Goal: Information Seeking & Learning: Understand process/instructions

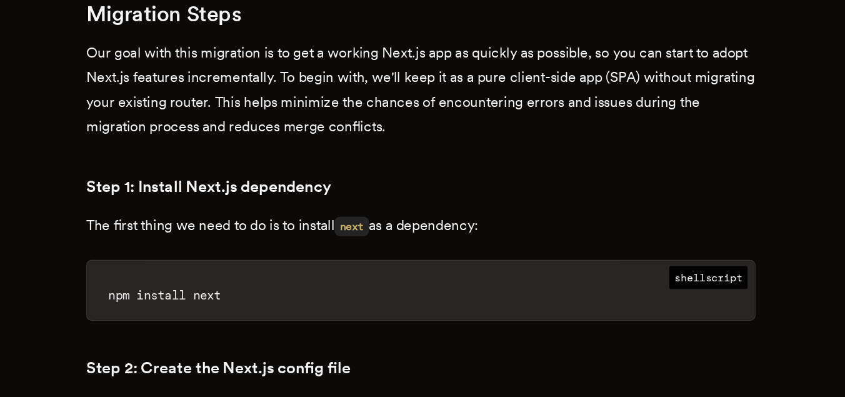
scroll to position [1321, 0]
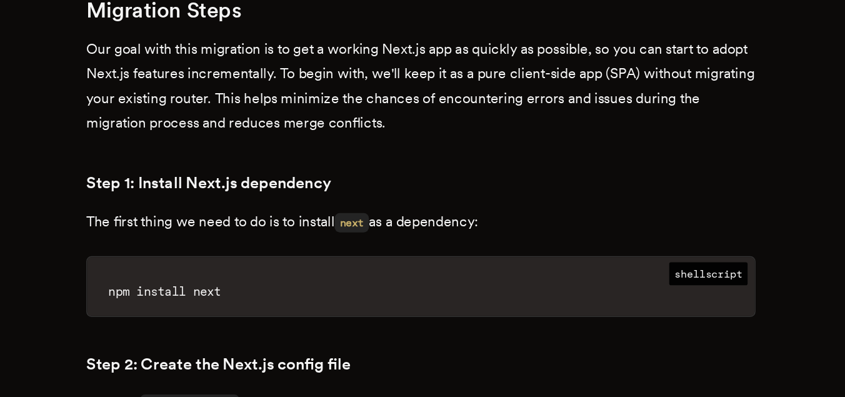
click at [632, 301] on span "shellscript" at bounding box center [627, 309] width 56 height 16
click at [212, 317] on span "npm install next" at bounding box center [241, 322] width 80 height 10
drag, startPoint x: 212, startPoint y: 266, endPoint x: 327, endPoint y: 268, distance: 114.4
click at [327, 305] on code "npm install next" at bounding box center [423, 322] width 474 height 34
copy div "npm install next"
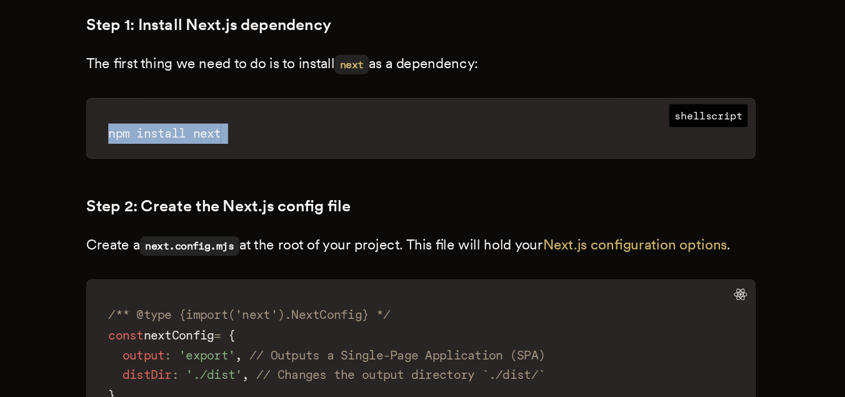
scroll to position [1436, 0]
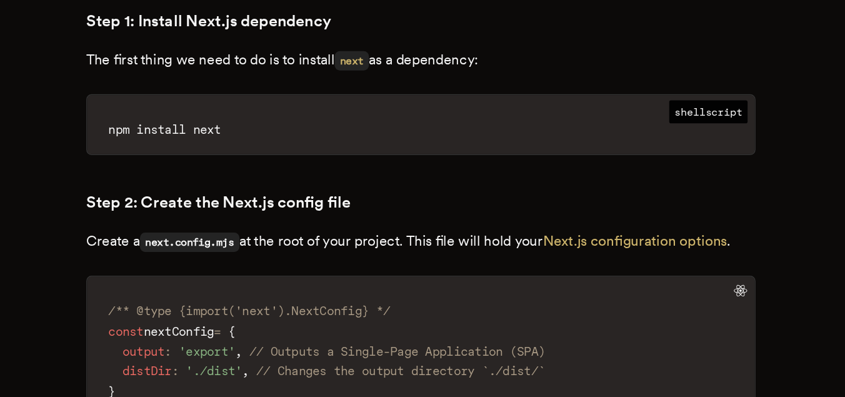
click at [244, 280] on code "next.config.mjs" at bounding box center [258, 287] width 71 height 14
drag, startPoint x: 244, startPoint y: 235, endPoint x: 287, endPoint y: 237, distance: 43.8
click at [287, 280] on code "next.config.mjs" at bounding box center [258, 287] width 71 height 14
copy code "next.config.mjs"
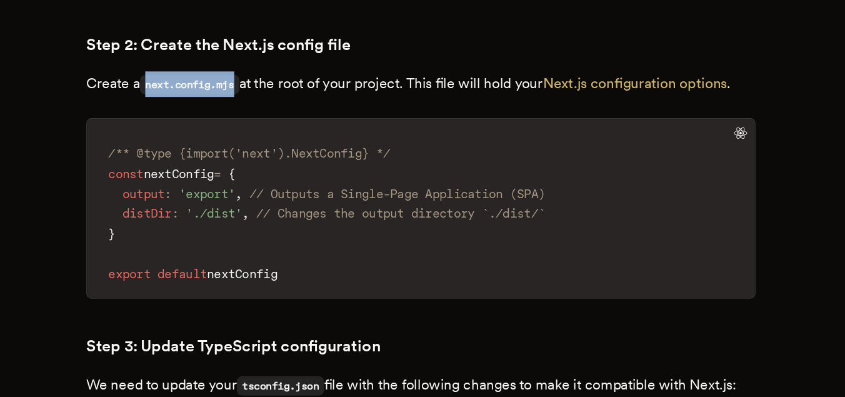
scroll to position [1556, 0]
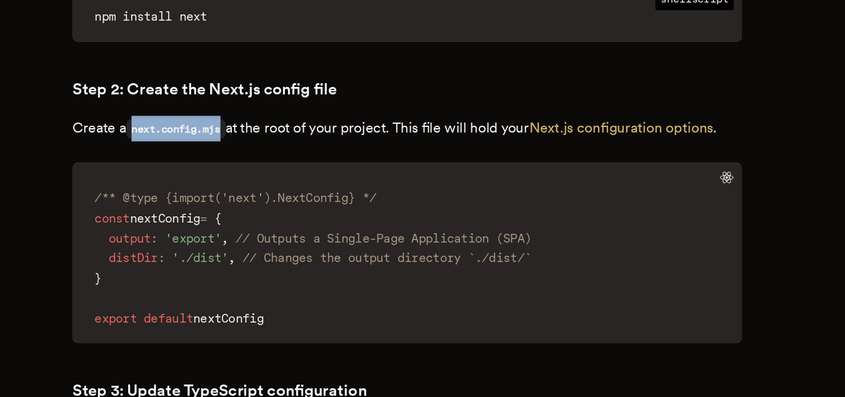
drag, startPoint x: 203, startPoint y: 161, endPoint x: 367, endPoint y: 256, distance: 189.5
click at [367, 256] on code "/** @type {import('next').NextConfig} */ const nextConfig = { output : 'export'…" at bounding box center [423, 258] width 474 height 119
copy code "/** @type {import('next').NextConfig} */ const nextConfig = { output : 'export'…"
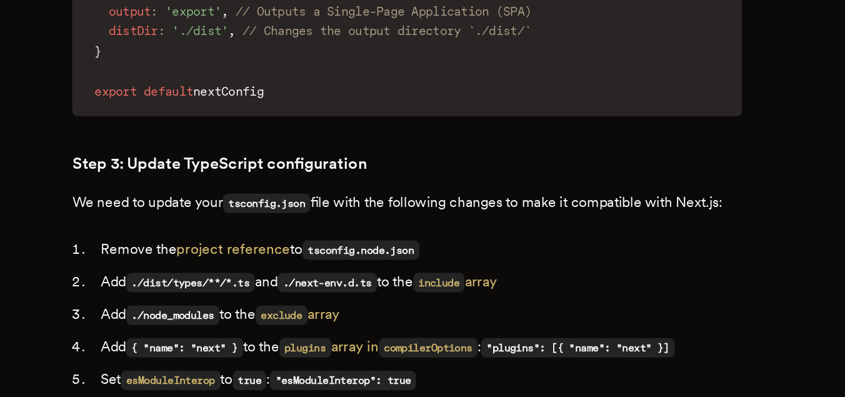
scroll to position [1678, 0]
click at [382, 285] on code "tsconfig.node.json" at bounding box center [389, 292] width 83 height 14
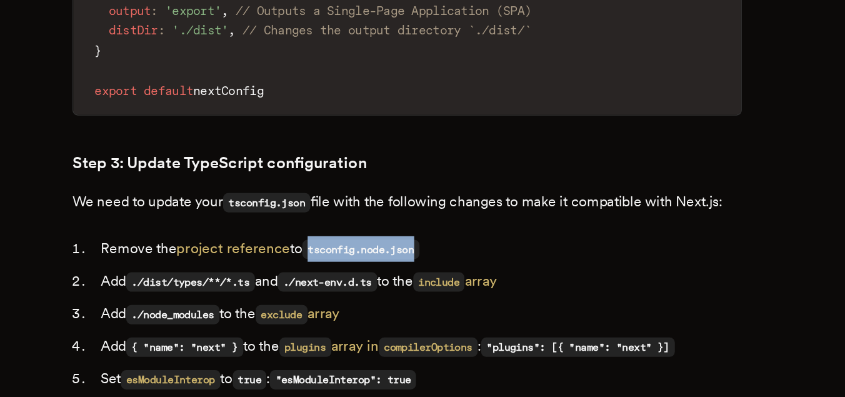
drag, startPoint x: 382, startPoint y: 257, endPoint x: 427, endPoint y: 257, distance: 45.6
click at [427, 285] on code "tsconfig.node.json" at bounding box center [389, 292] width 83 height 14
copy code "tsconfig.node.json"
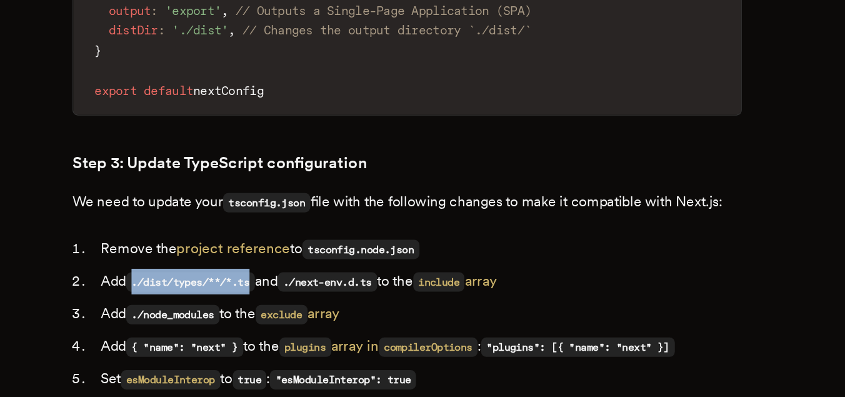
drag, startPoint x: 233, startPoint y: 279, endPoint x: 321, endPoint y: 281, distance: 87.5
click at [314, 308] on code "./dist/types/**/*.ts" at bounding box center [268, 315] width 91 height 14
copy code "./dist/types/**/*.ts"
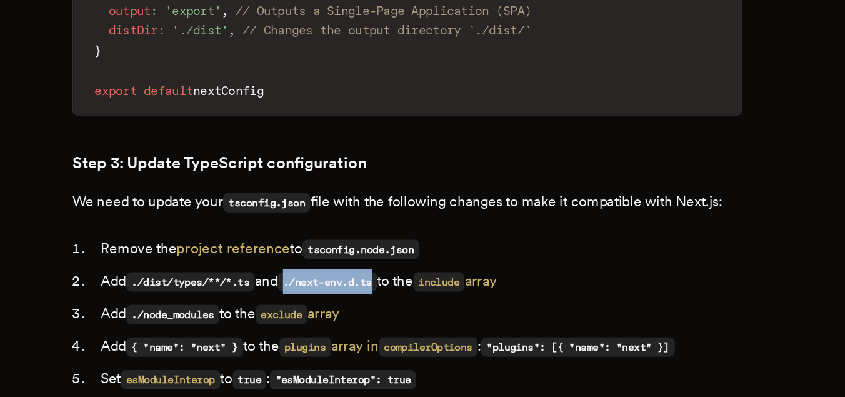
copy code "./next-env.d.ts"
drag, startPoint x: 349, startPoint y: 284, endPoint x: 416, endPoint y: 284, distance: 66.9
click at [401, 308] on code "./next-env.d.ts" at bounding box center [366, 315] width 71 height 14
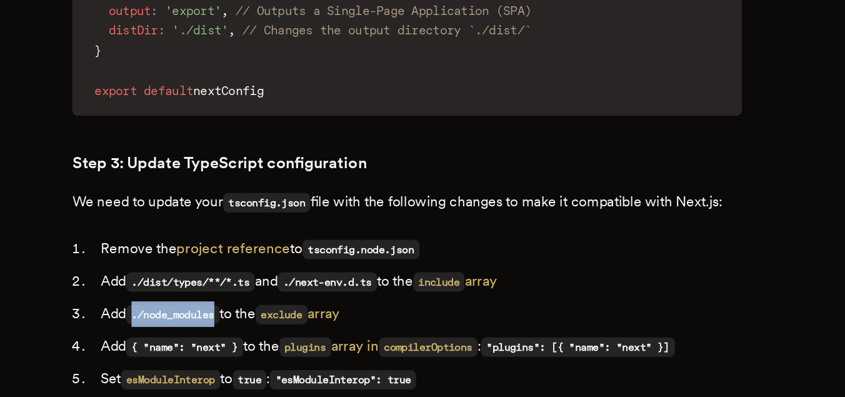
drag, startPoint x: 239, startPoint y: 307, endPoint x: 294, endPoint y: 307, distance: 54.4
click at [289, 331] on code "./node_modules" at bounding box center [256, 338] width 66 height 14
copy code "./node_modules"
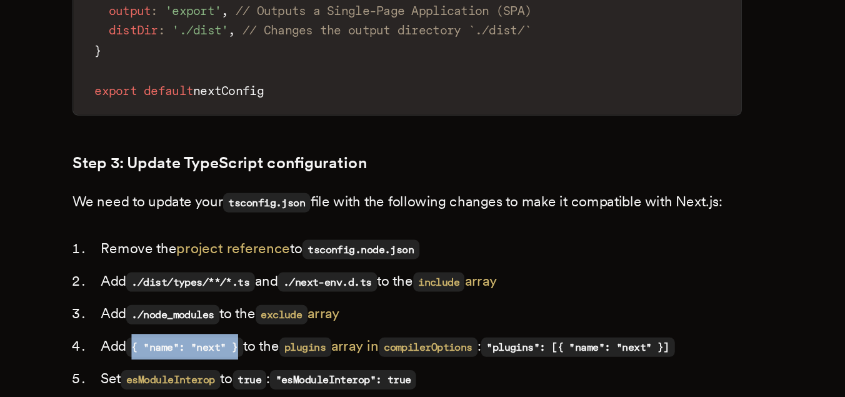
drag, startPoint x: 233, startPoint y: 328, endPoint x: 313, endPoint y: 328, distance: 80.0
click at [306, 354] on code "{ "name": "next" }" at bounding box center [264, 361] width 83 height 14
copy code "{ "name": "next" }"
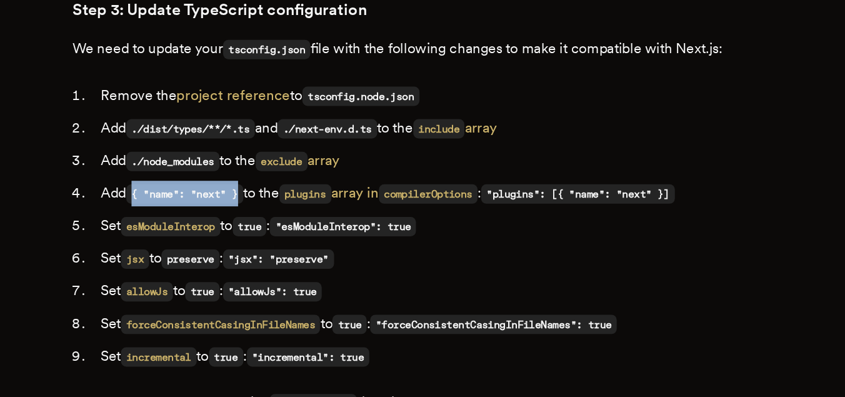
scroll to position [1791, 0]
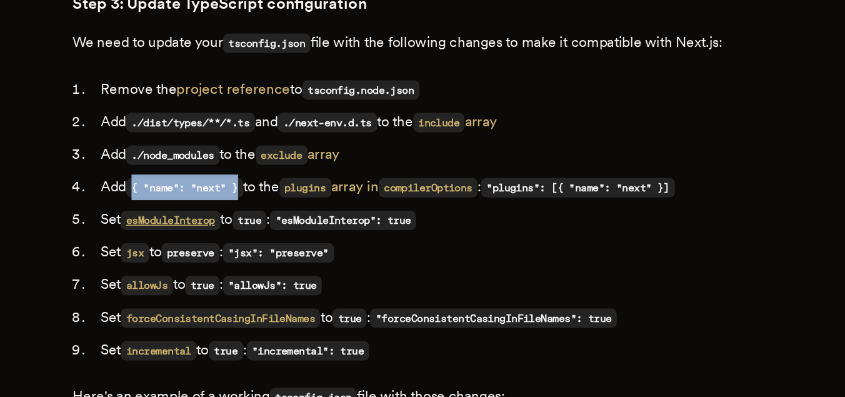
click at [274, 264] on code "esModuleInterop" at bounding box center [254, 271] width 71 height 14
click at [323, 264] on code "true" at bounding box center [311, 271] width 24 height 14
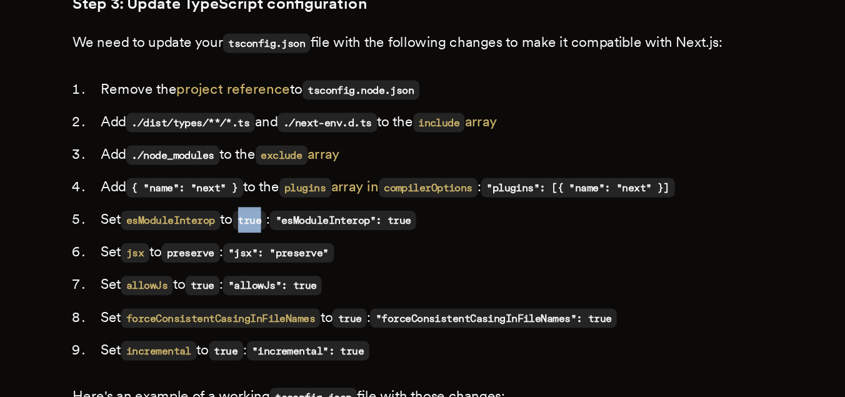
click at [323, 264] on code "true" at bounding box center [311, 271] width 24 height 14
copy code "true"
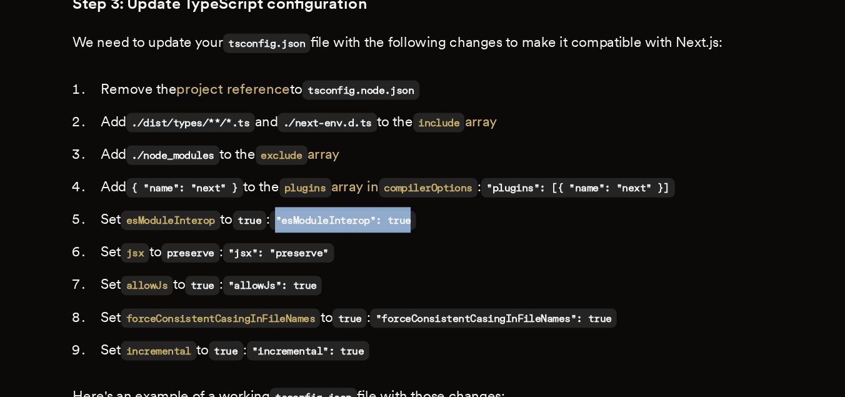
copy code ""esModuleInterop": true"
drag, startPoint x: 347, startPoint y: 239, endPoint x: 451, endPoint y: 239, distance: 103.7
click at [451, 262] on li "Set esModuleInterop to true : "esModuleInterop": true" at bounding box center [430, 271] width 459 height 18
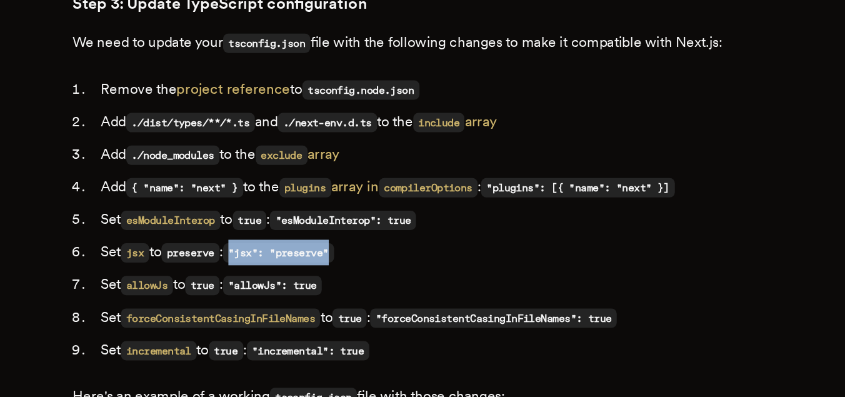
drag, startPoint x: 313, startPoint y: 264, endPoint x: 387, endPoint y: 266, distance: 73.8
click at [371, 287] on code ""jsx": "preserve"" at bounding box center [331, 294] width 79 height 14
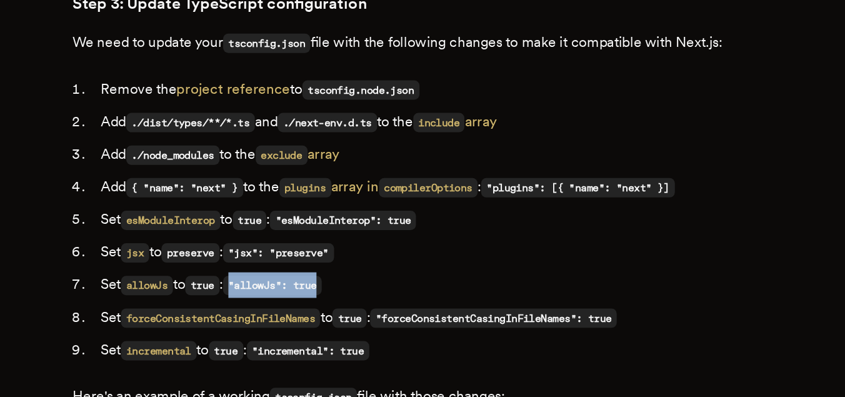
drag, startPoint x: 309, startPoint y: 285, endPoint x: 384, endPoint y: 286, distance: 74.4
click at [384, 308] on li "Set allowJs to true : "allowJs": true" at bounding box center [430, 317] width 459 height 18
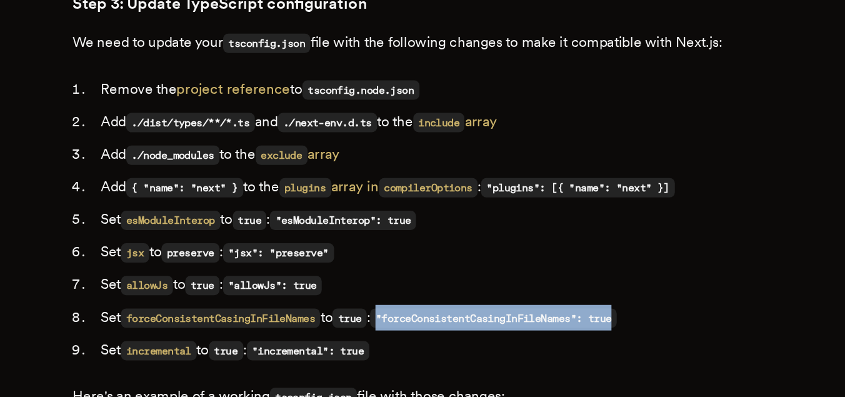
drag, startPoint x: 421, startPoint y: 307, endPoint x: 599, endPoint y: 307, distance: 178.1
click at [599, 331] on li "Set forceConsistentCasingInFileNames to true : "forceConsistentCasingInFileName…" at bounding box center [430, 340] width 459 height 18
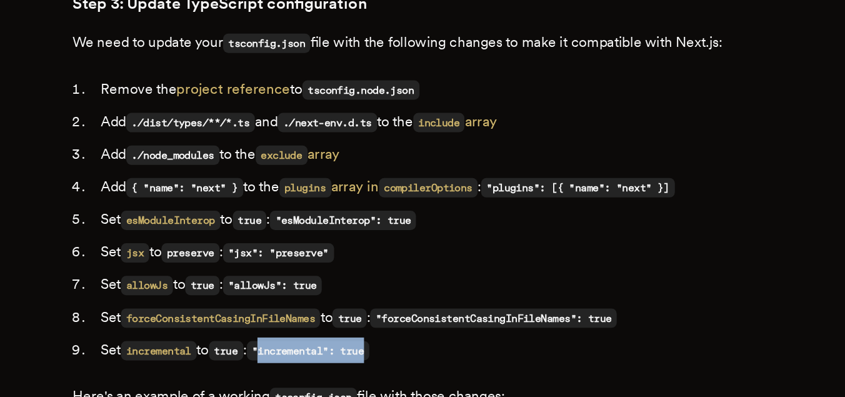
drag, startPoint x: 334, startPoint y: 331, endPoint x: 426, endPoint y: 331, distance: 92.5
click at [426, 354] on li "Set incremental to true : "incremental": true" at bounding box center [430, 363] width 459 height 18
drag, startPoint x: 428, startPoint y: 335, endPoint x: 327, endPoint y: 337, distance: 101.3
click at [327, 354] on li "Set incremental to true : "incremental": true" at bounding box center [430, 363] width 459 height 18
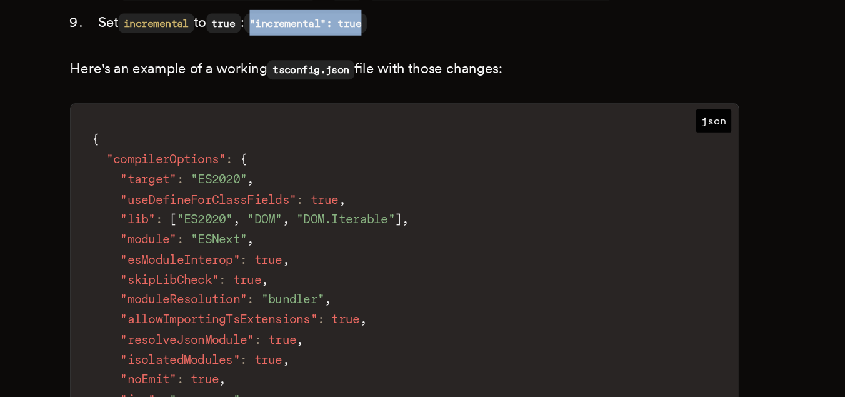
scroll to position [2031, 0]
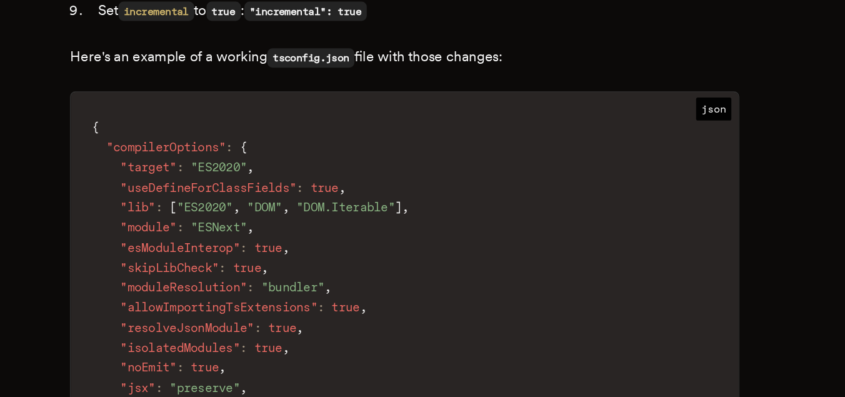
click at [644, 184] on span "json" at bounding box center [641, 192] width 25 height 16
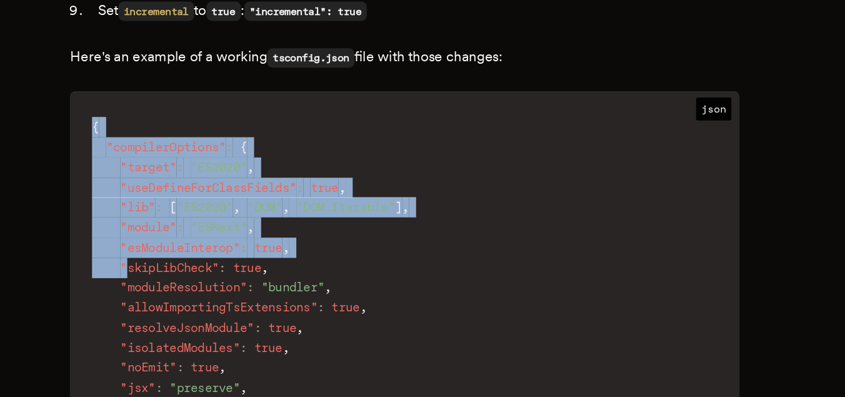
drag, startPoint x: 205, startPoint y: 166, endPoint x: 229, endPoint y: 276, distance: 112.6
click at [229, 276] on code "{ "compilerOptions" : { "target" : "ES2020" , "useDefineForClassFields" : true …" at bounding box center [423, 383] width 474 height 390
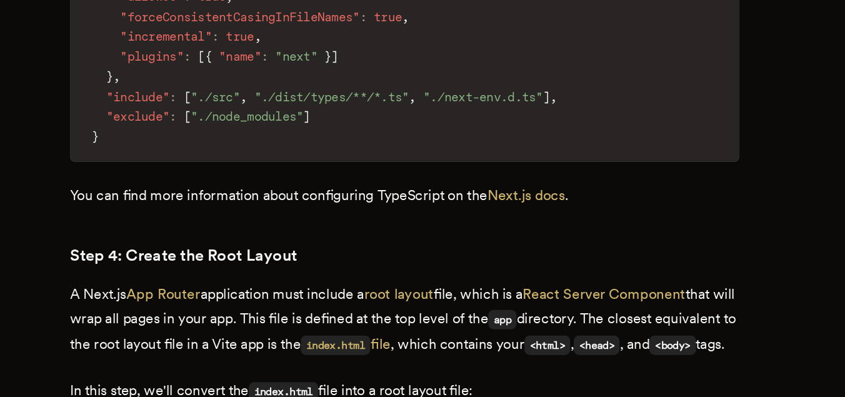
scroll to position [2390, 0]
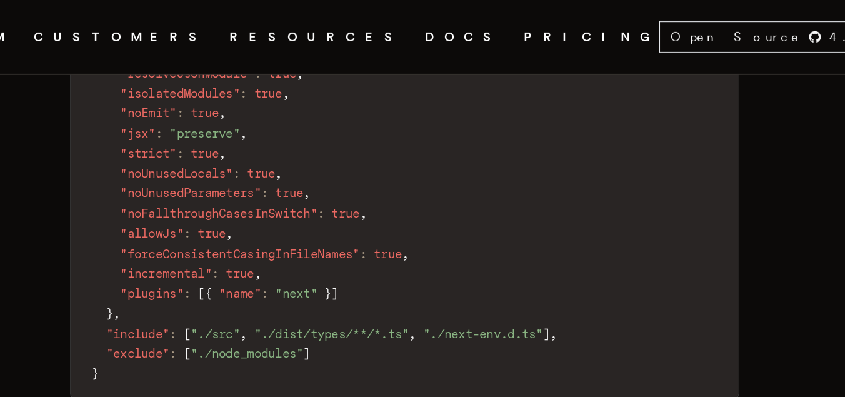
click at [266, 104] on span ":" at bounding box center [263, 109] width 5 height 10
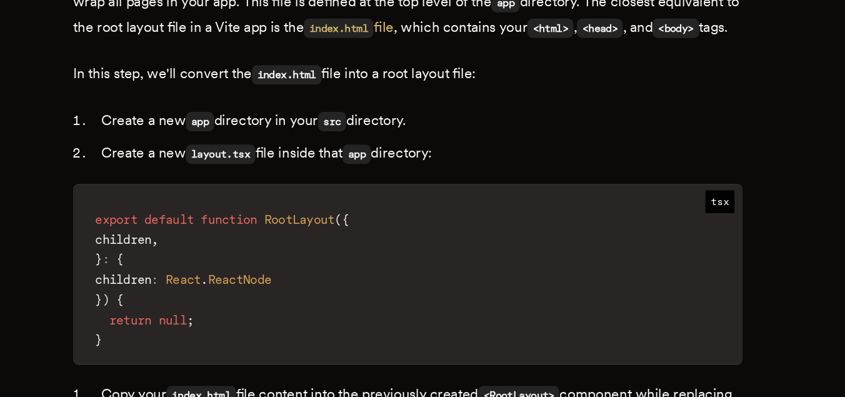
scroll to position [2607, 0]
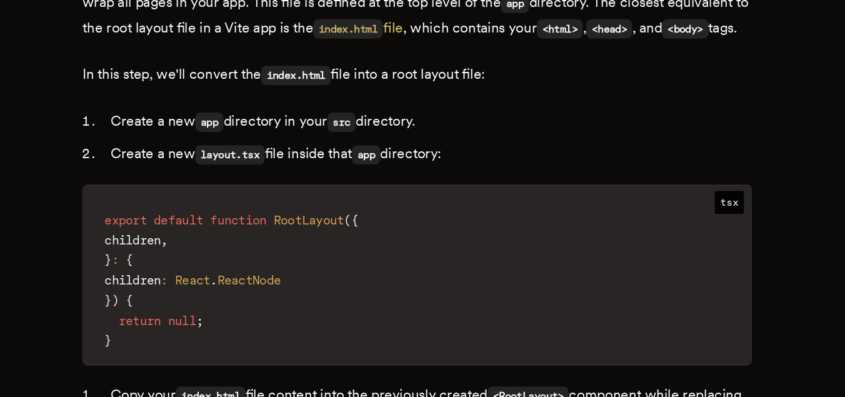
click at [290, 216] on code "layout.tsx" at bounding box center [289, 223] width 49 height 14
drag, startPoint x: 290, startPoint y: 213, endPoint x: 306, endPoint y: 213, distance: 16.2
click at [306, 216] on code "layout.tsx" at bounding box center [289, 223] width 49 height 14
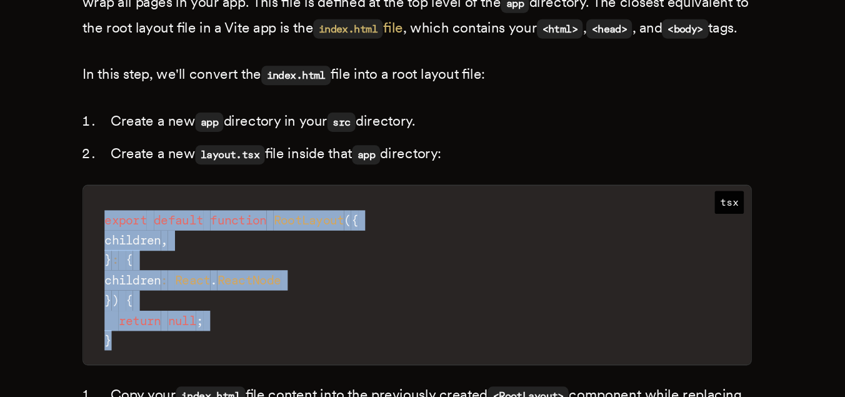
drag, startPoint x: 205, startPoint y: 255, endPoint x: 246, endPoint y: 346, distance: 100.1
click at [246, 346] on code "export default function RootLayout ( { children , } : { children : React . Reac…" at bounding box center [423, 311] width 474 height 119
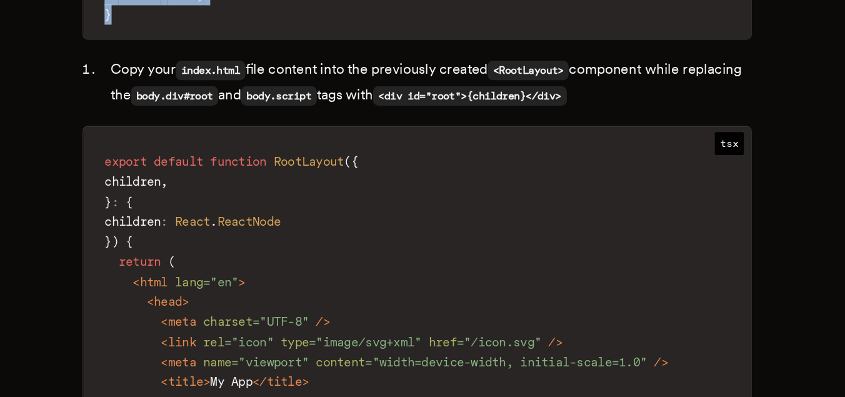
scroll to position [2875, 0]
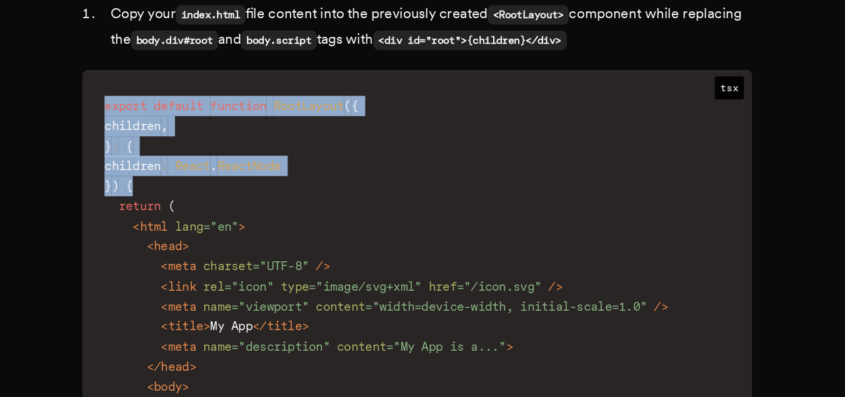
drag, startPoint x: 259, startPoint y: 238, endPoint x: 195, endPoint y: 173, distance: 91.5
click at [194, 173] on code "export default function RootLayout ( { children , } : { children : React . Reac…" at bounding box center [423, 325] width 474 height 304
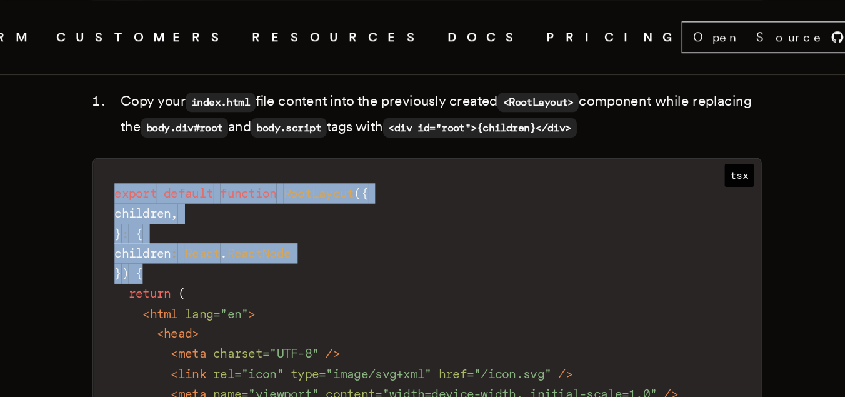
scroll to position [2927, 0]
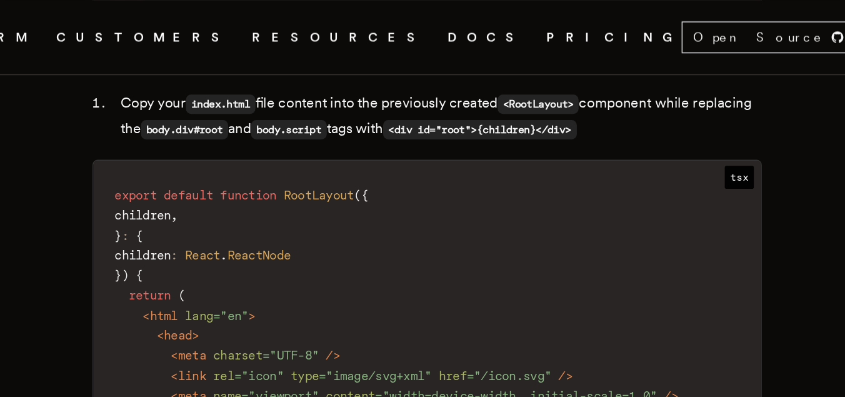
click at [280, 85] on code "body.div#root" at bounding box center [250, 92] width 62 height 14
drag, startPoint x: 280, startPoint y: 79, endPoint x: 317, endPoint y: 82, distance: 37.0
click at [281, 85] on code "body.div#root" at bounding box center [250, 92] width 62 height 14
click at [351, 85] on code "body.script" at bounding box center [324, 92] width 54 height 14
drag, startPoint x: 368, startPoint y: 82, endPoint x: 395, endPoint y: 82, distance: 26.9
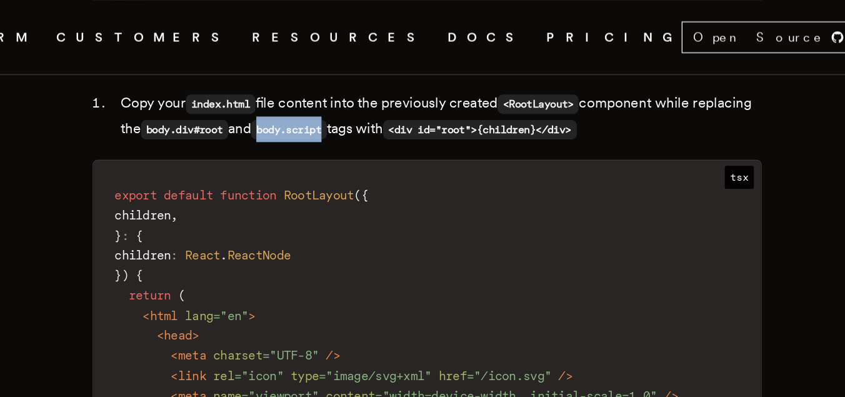
click at [351, 85] on code "body.script" at bounding box center [324, 92] width 54 height 14
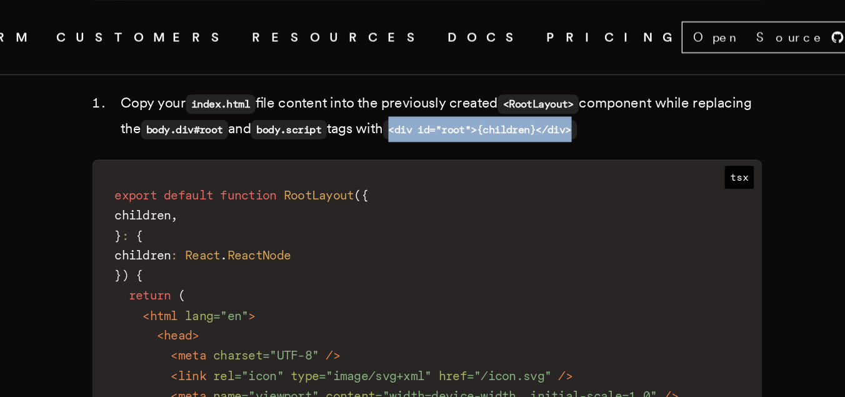
drag, startPoint x: 459, startPoint y: 80, endPoint x: 604, endPoint y: 80, distance: 145.0
click at [604, 80] on li "Copy your index.html file content into the previously created <RootLayout> comp…" at bounding box center [430, 82] width 459 height 36
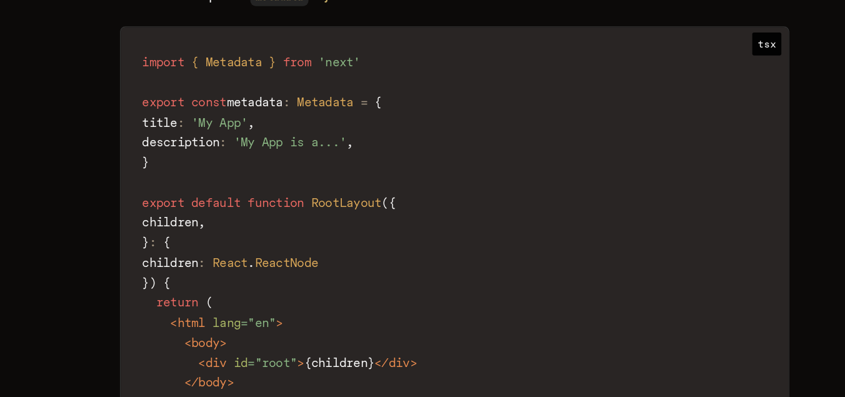
scroll to position [3976, 0]
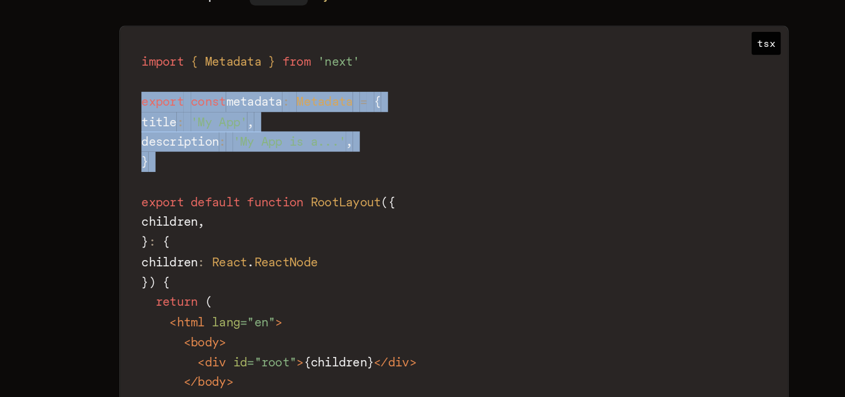
drag, startPoint x: 253, startPoint y: 231, endPoint x: 197, endPoint y: 182, distance: 74.4
click at [197, 182] on code "import { Metadata } from 'next' export const metadata : Metadata = { title : 'M…" at bounding box center [423, 293] width 474 height 304
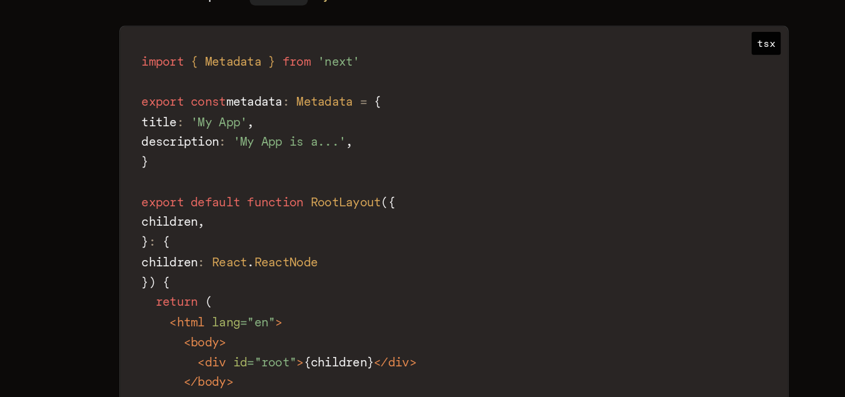
click at [256, 210] on span "description" at bounding box center [228, 215] width 55 height 10
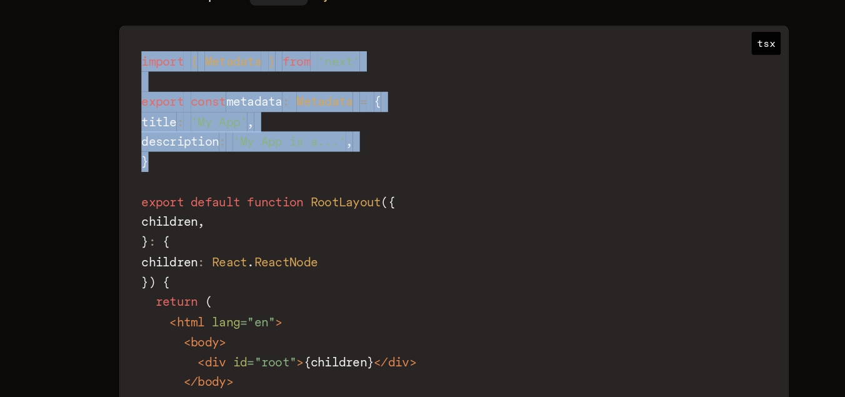
drag, startPoint x: 242, startPoint y: 217, endPoint x: 184, endPoint y: 142, distance: 95.7
click at [184, 142] on main "Image by [PERSON_NAME] on Unsplash Migrating from Vite to Next.js [PERSON_NAME]…" at bounding box center [422, 51] width 500 height 7896
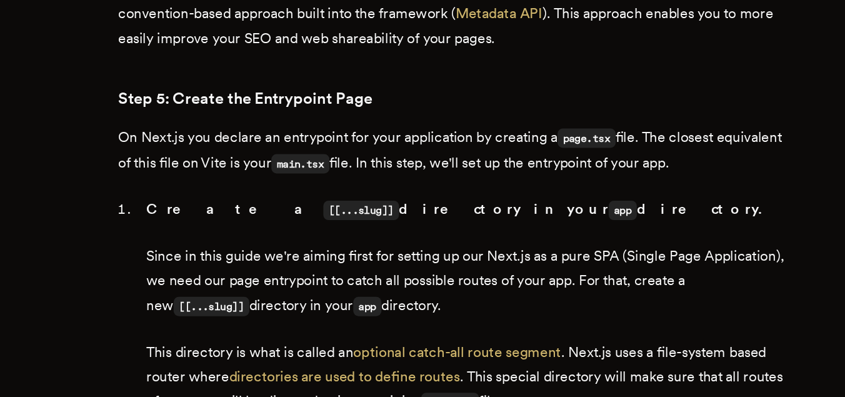
scroll to position [4349, 0]
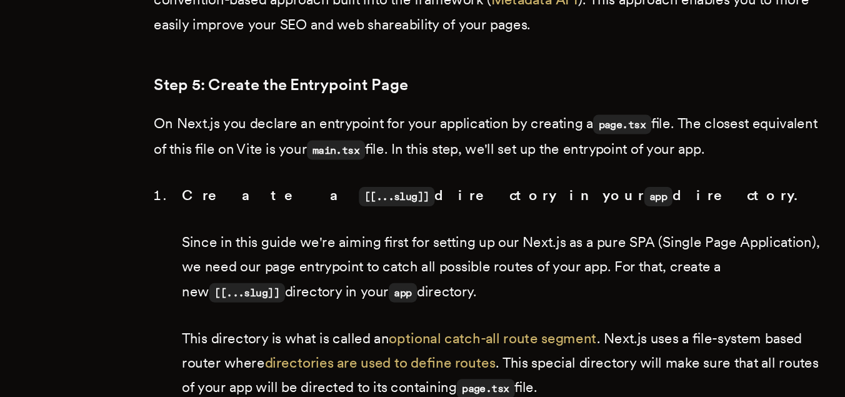
click at [514, 198] on code "page.tsx" at bounding box center [517, 203] width 41 height 14
drag, startPoint x: 514, startPoint y: 198, endPoint x: 524, endPoint y: 197, distance: 9.4
click at [525, 198] on code "page.tsx" at bounding box center [517, 203] width 41 height 14
click at [552, 194] on p "On Next.js you declare an entrypoint for your application by creating a page.ts…" at bounding box center [422, 212] width 475 height 36
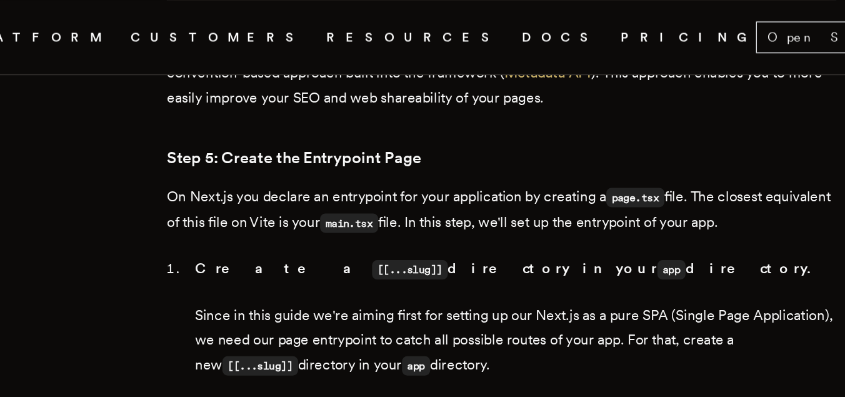
scroll to position [4411, 0]
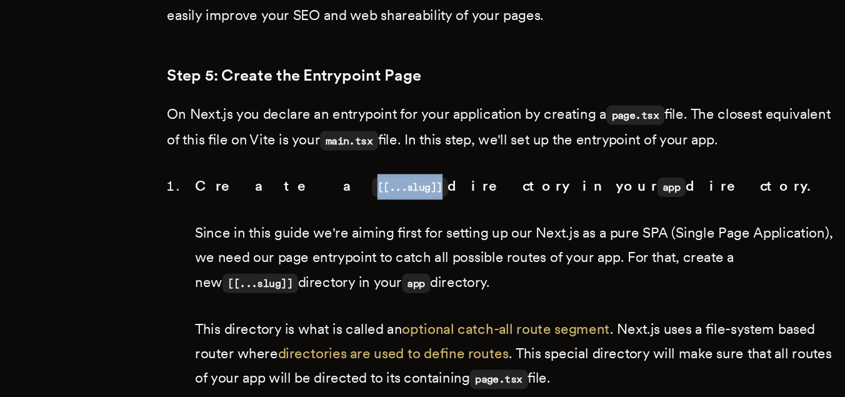
drag, startPoint x: 301, startPoint y: 187, endPoint x: 255, endPoint y: 188, distance: 46.2
click at [331, 188] on code "[[...slug]]" at bounding box center [358, 193] width 54 height 14
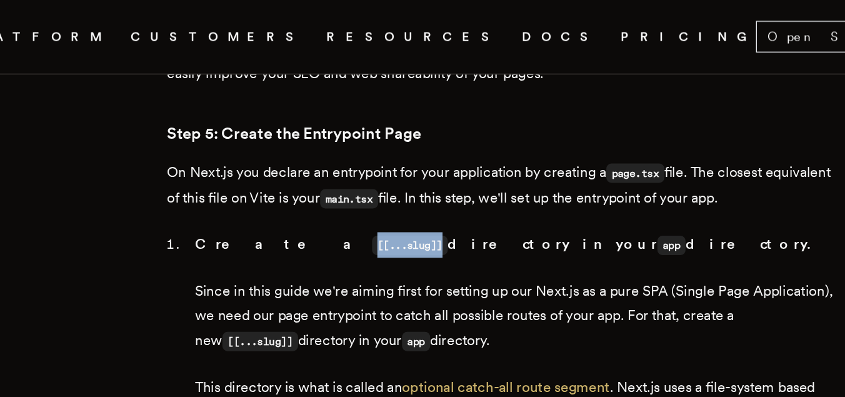
scroll to position [4426, 0]
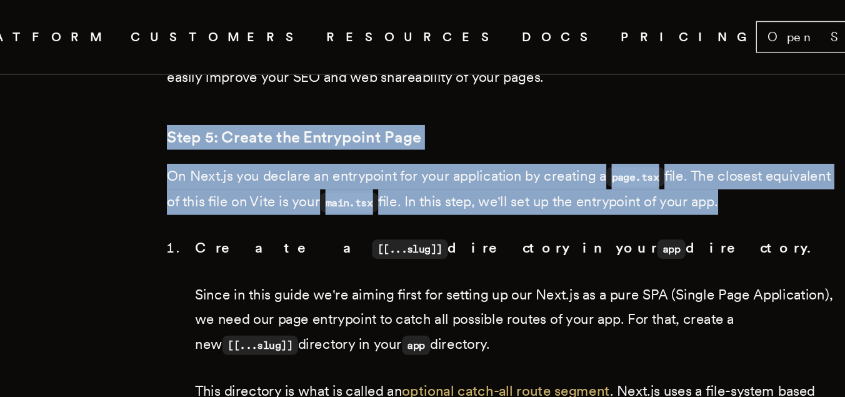
drag, startPoint x: 184, startPoint y: 84, endPoint x: 266, endPoint y: 159, distance: 111.0
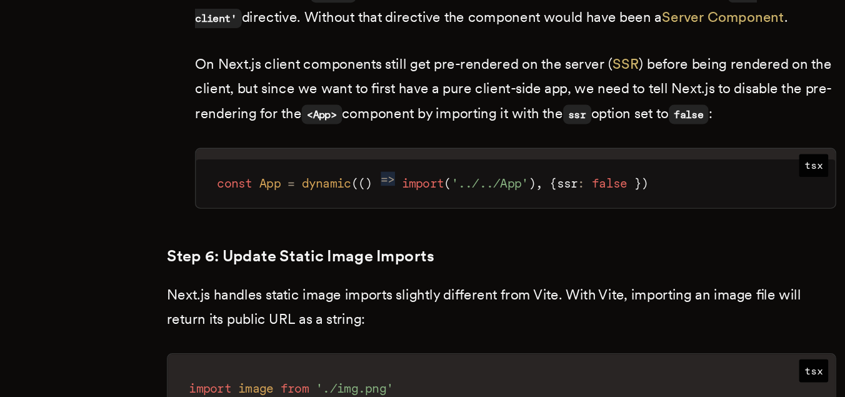
scroll to position [4942, 0]
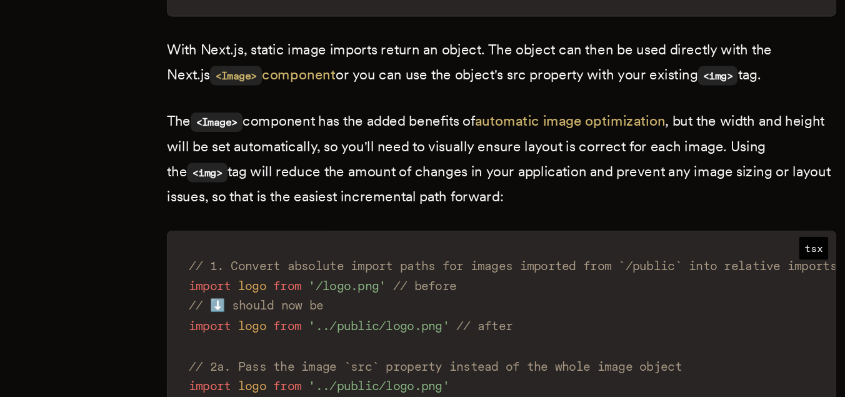
scroll to position [5235, 0]
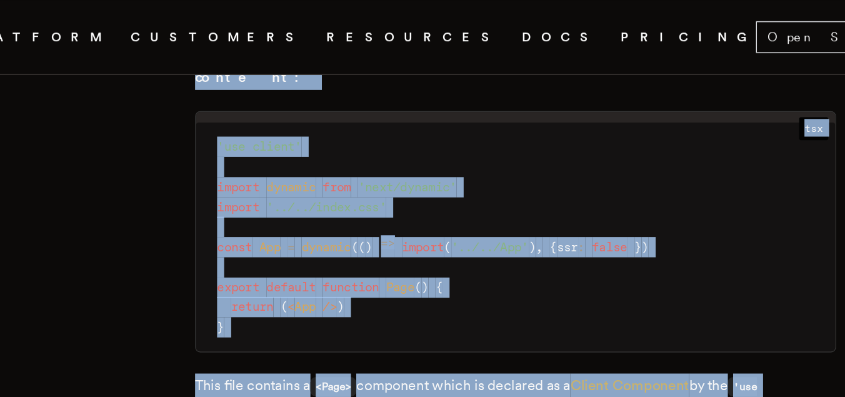
click at [467, 91] on code "'use client' import dynamic from 'next/dynamic' import '../../index.css' const …" at bounding box center [433, 168] width 454 height 162
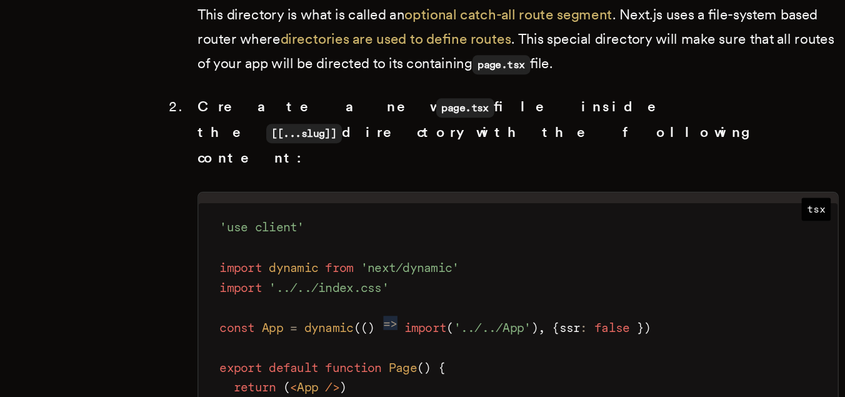
scroll to position [4581, 0]
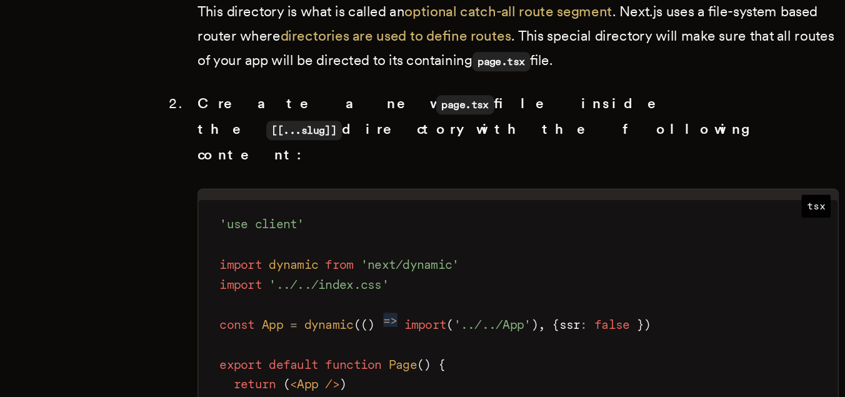
click at [240, 375] on code "'use client' import dynamic from 'next/dynamic' import '../../index.css' const …" at bounding box center [433, 338] width 454 height 162
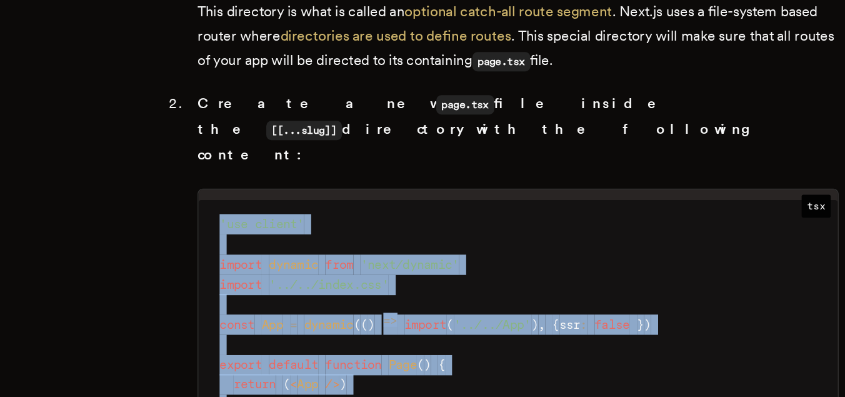
drag, startPoint x: 240, startPoint y: 366, endPoint x: 227, endPoint y: 233, distance: 133.7
click at [227, 257] on code "'use client' import dynamic from 'next/dynamic' import '../../index.css' const …" at bounding box center [433, 338] width 454 height 162
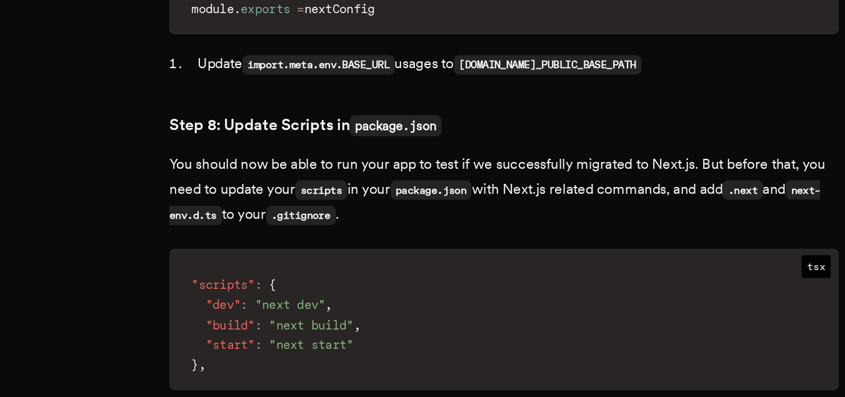
scroll to position [6297, 0]
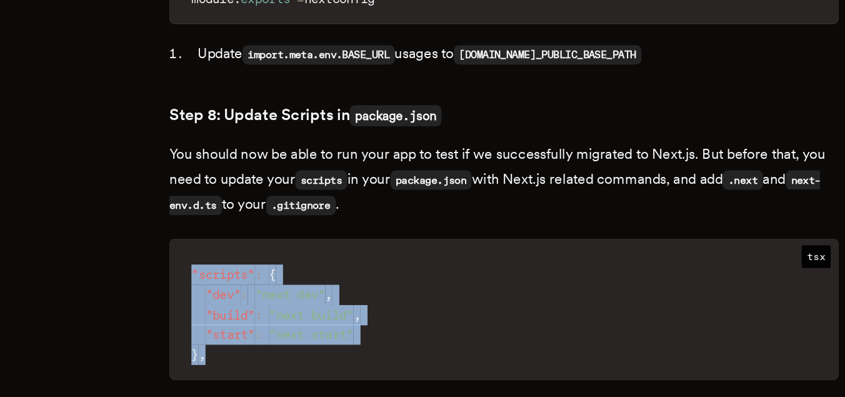
drag, startPoint x: 205, startPoint y: 271, endPoint x: 237, endPoint y: 332, distance: 69.6
click at [237, 333] on code ""scripts" : { "dev" : "next dev" , "build" : "next build" , "start" : "next sta…" at bounding box center [423, 337] width 474 height 91
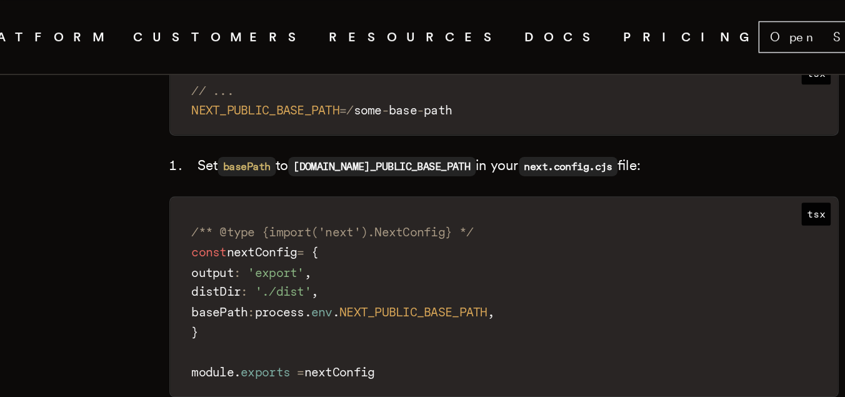
scroll to position [6100, 0]
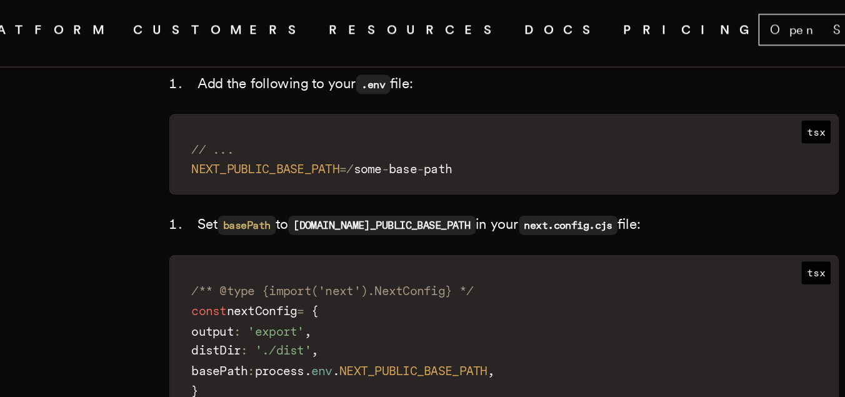
drag, startPoint x: 357, startPoint y: 277, endPoint x: 194, endPoint y: 179, distance: 190.0
click at [194, 194] on code "/** @type {import('next').NextConfig} */ const nextConfig = { output : 'export'…" at bounding box center [423, 261] width 474 height 134
click at [206, 120] on span "NEXT_PUBLIC_BASE_PATH" at bounding box center [253, 125] width 105 height 10
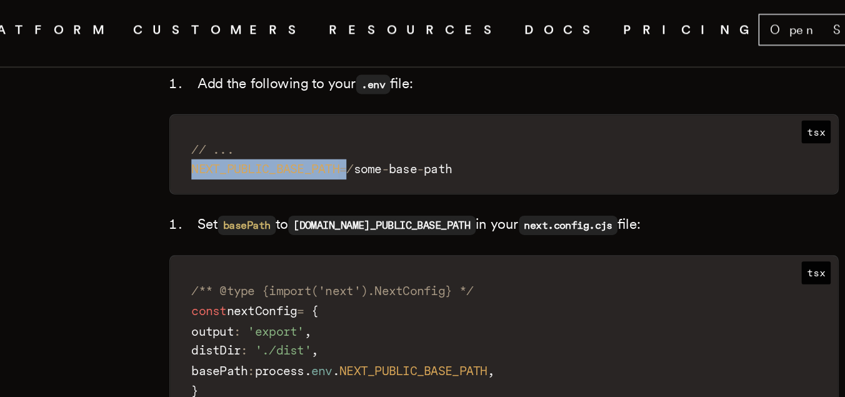
drag, startPoint x: 206, startPoint y: 89, endPoint x: 316, endPoint y: 88, distance: 110.0
click at [316, 94] on code "// ... NEXT_PUBLIC_BASE_PATH = / some - base - path" at bounding box center [423, 118] width 474 height 49
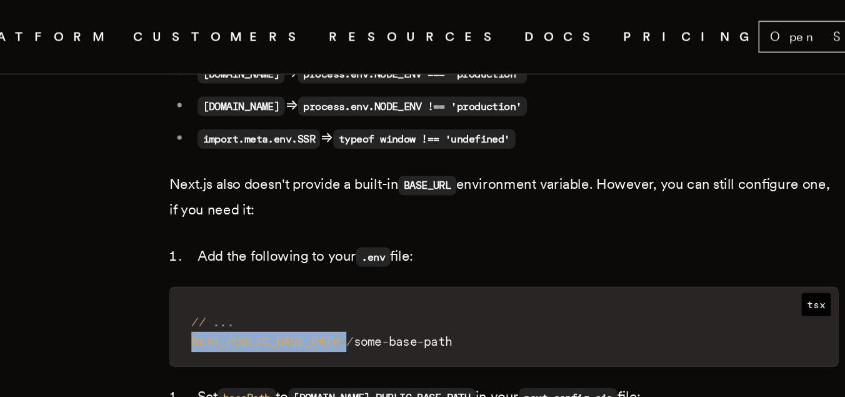
scroll to position [5977, 0]
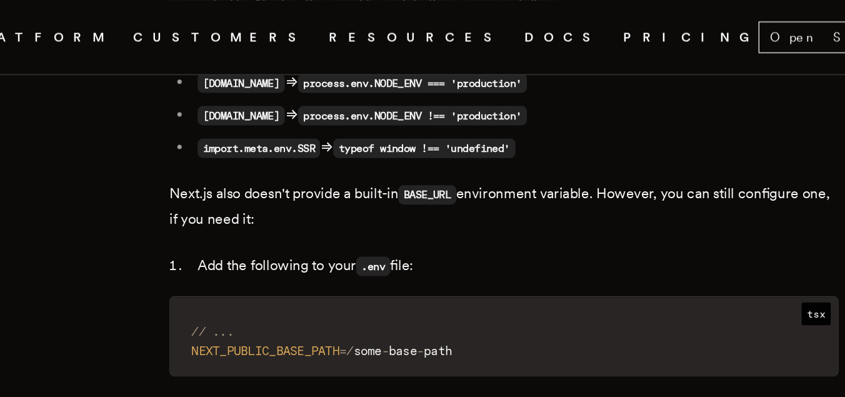
click at [351, 129] on p "Next.js also doesn't provide a built-in BASE_URL environment variable. However,…" at bounding box center [422, 147] width 475 height 36
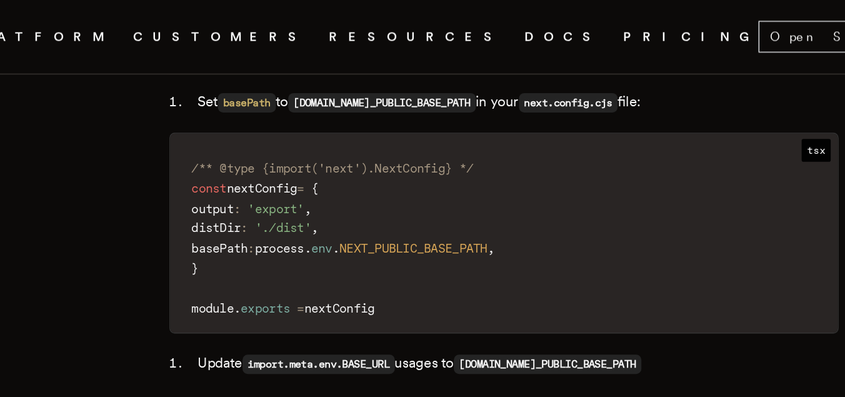
scroll to position [6126, 0]
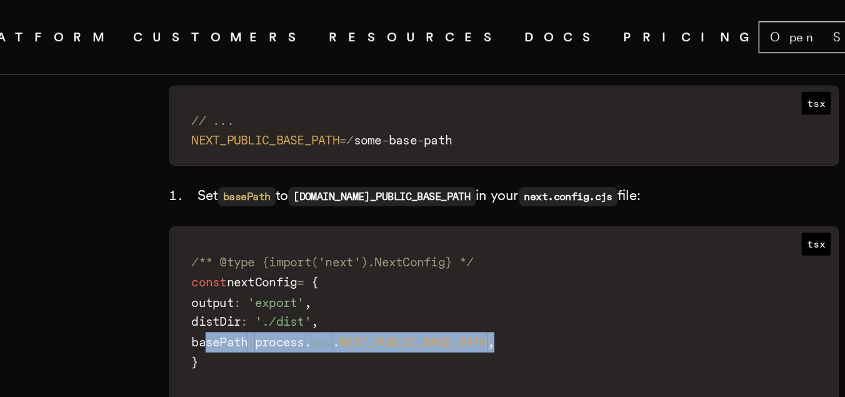
drag, startPoint x: 216, startPoint y: 204, endPoint x: 499, endPoint y: 207, distance: 283.1
click at [499, 207] on code "/** @type {import('next').NextConfig} */ const nextConfig = { output : 'export'…" at bounding box center [423, 236] width 474 height 134
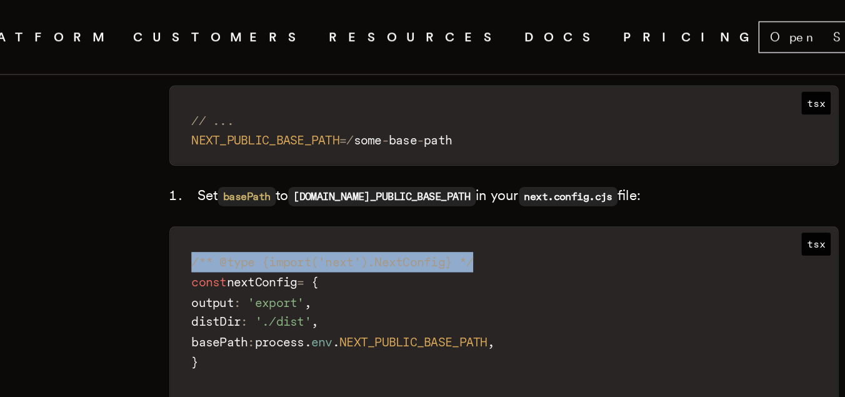
drag, startPoint x: 456, startPoint y: 153, endPoint x: 177, endPoint y: 153, distance: 279.3
